Goal: Ask a question

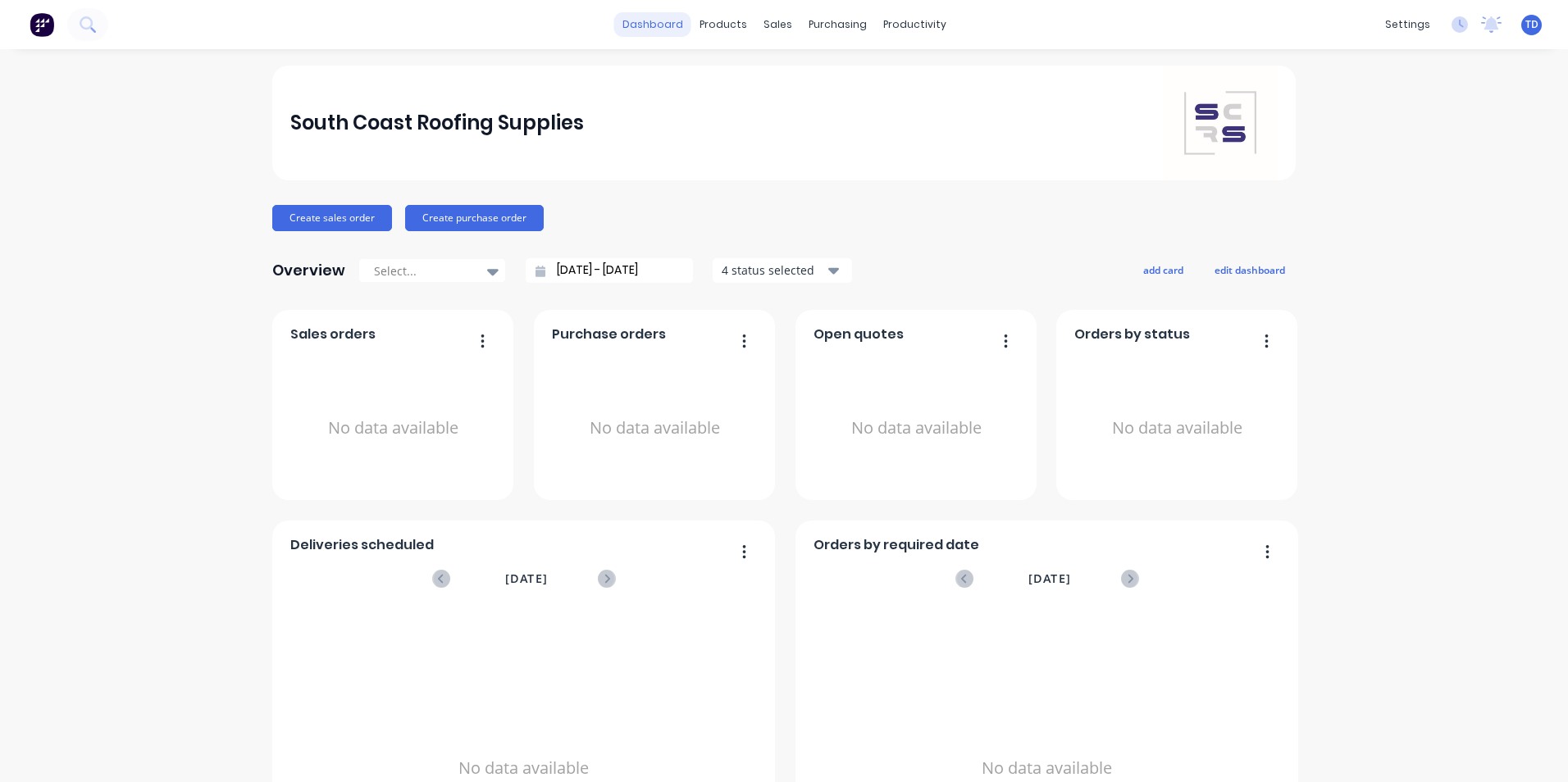
click at [648, 26] on link "dashboard" at bounding box center [653, 24] width 77 height 25
click at [1526, 29] on span "TD" at bounding box center [1532, 25] width 13 height 15
click at [1459, 182] on button "Profile" at bounding box center [1429, 173] width 217 height 33
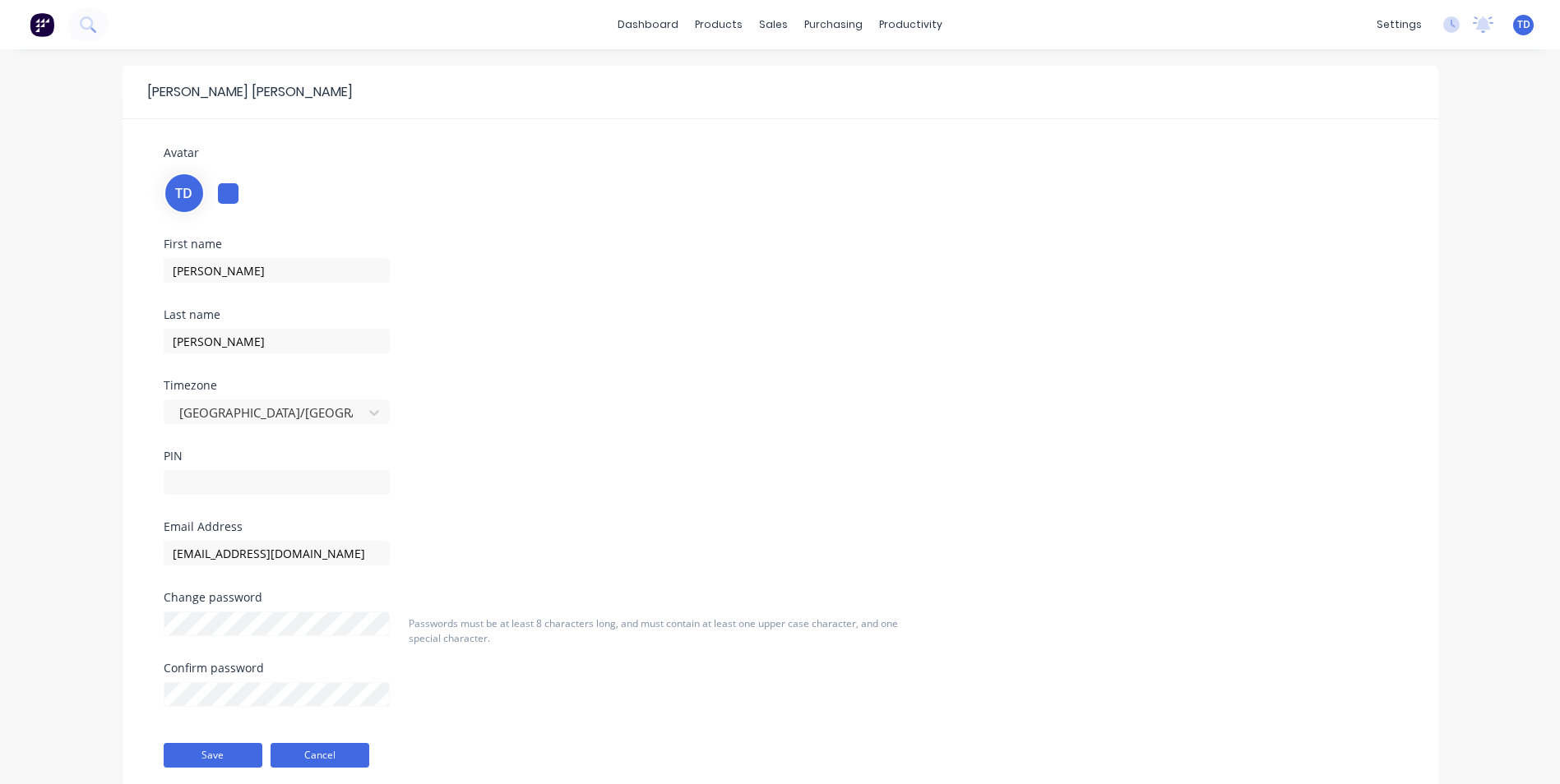
click at [315, 752] on button "Cancel" at bounding box center [320, 756] width 98 height 25
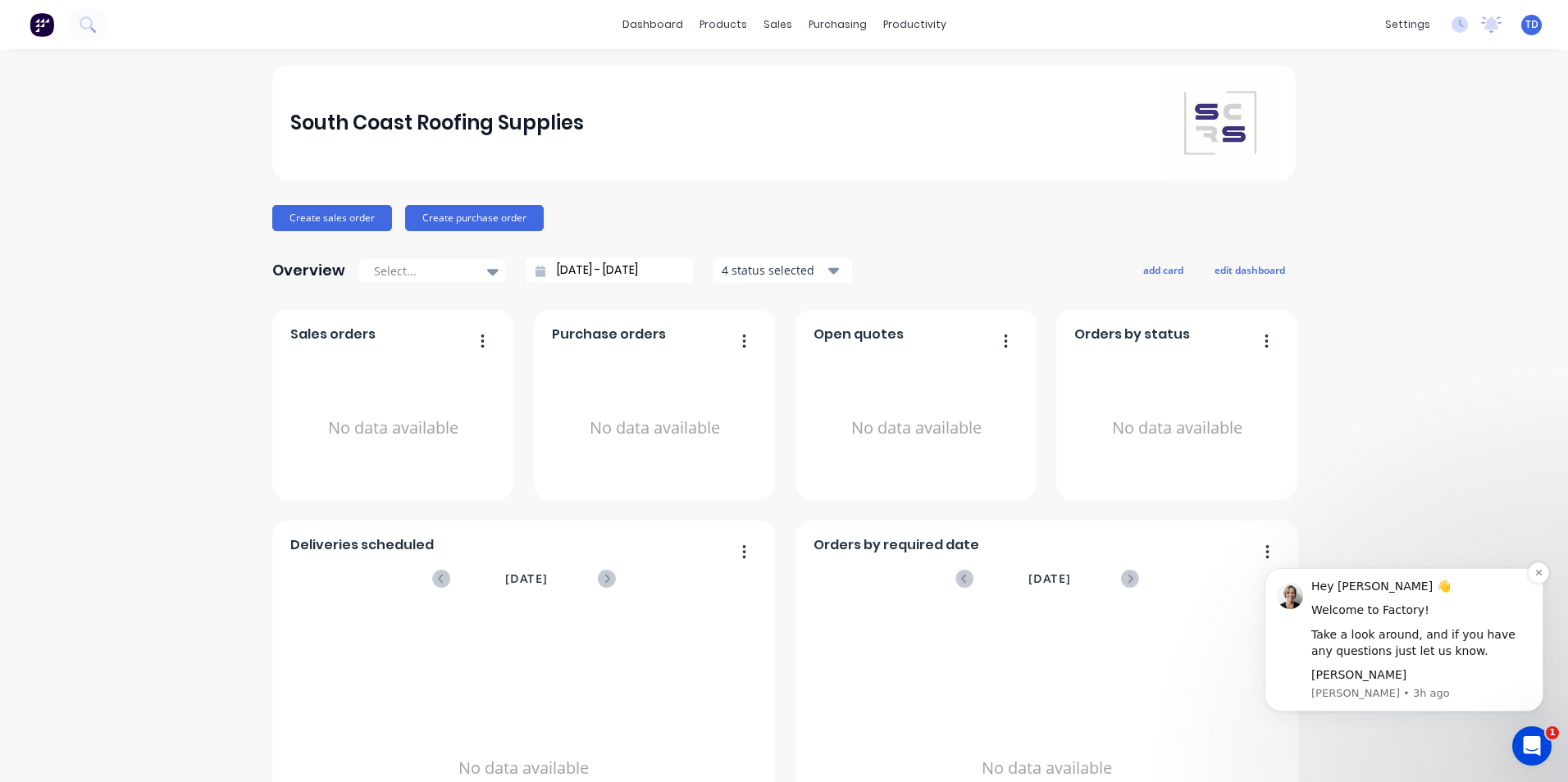
click at [1419, 679] on div "[PERSON_NAME]" at bounding box center [1421, 676] width 220 height 16
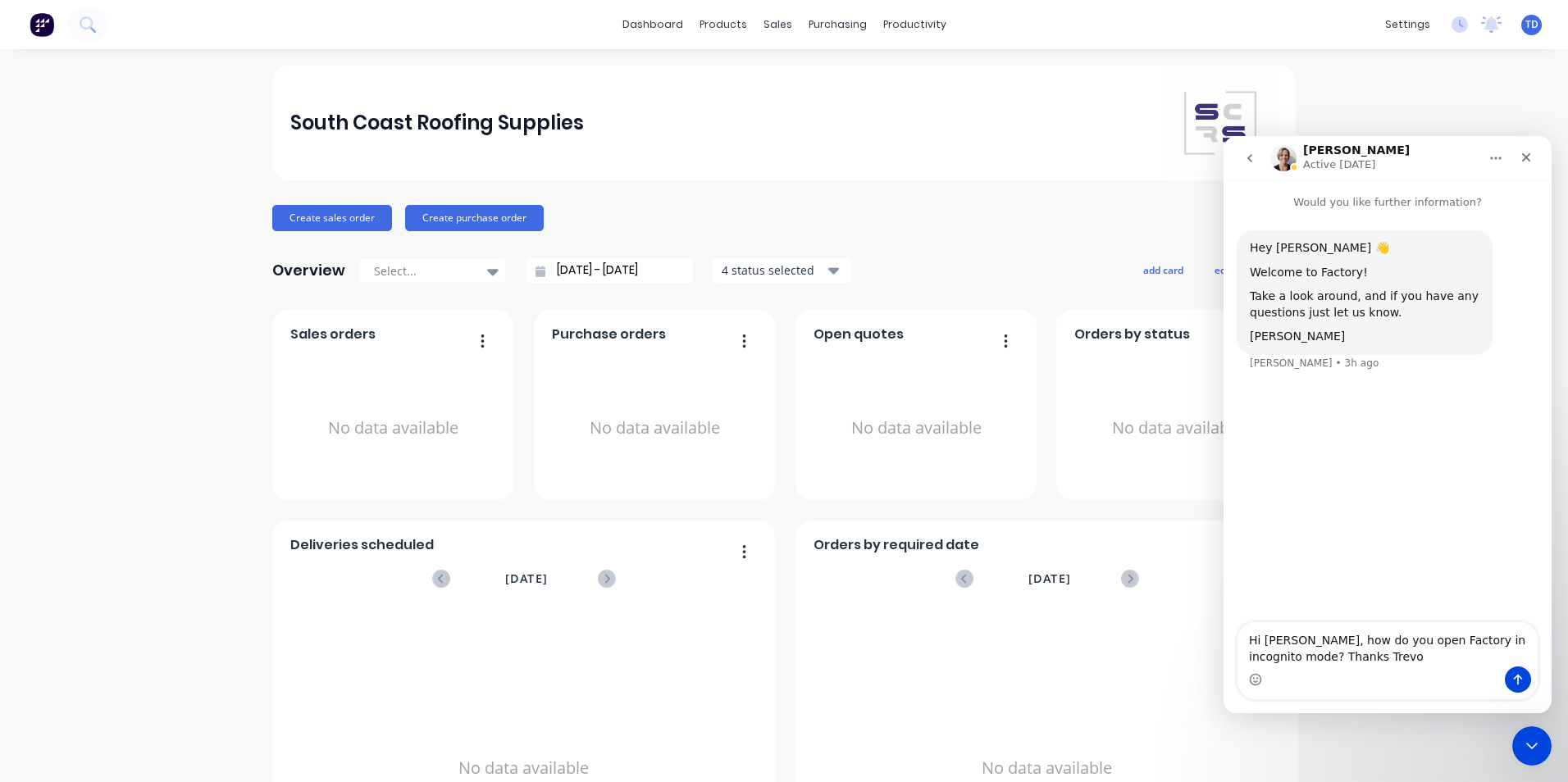
type textarea "Hi Cathy, how do you open Factory in incognito mode? Thanks Trevor"
